Goal: Task Accomplishment & Management: Use online tool/utility

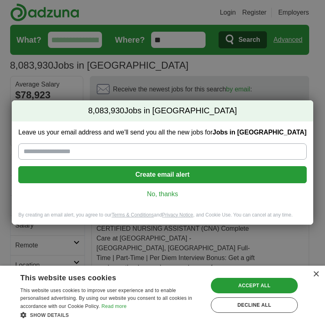
click at [162, 191] on link "No, thanks" at bounding box center [162, 194] width 275 height 9
